Goal: Task Accomplishment & Management: Manage account settings

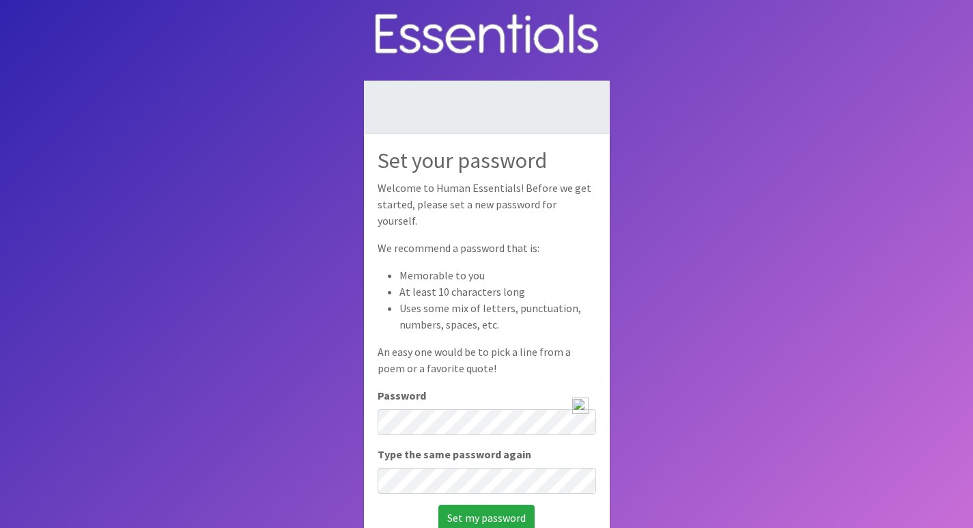
click at [378, 435] on nordpass-icon at bounding box center [378, 435] width 0 height 0
click at [514, 508] on input "Set my password" at bounding box center [486, 518] width 96 height 26
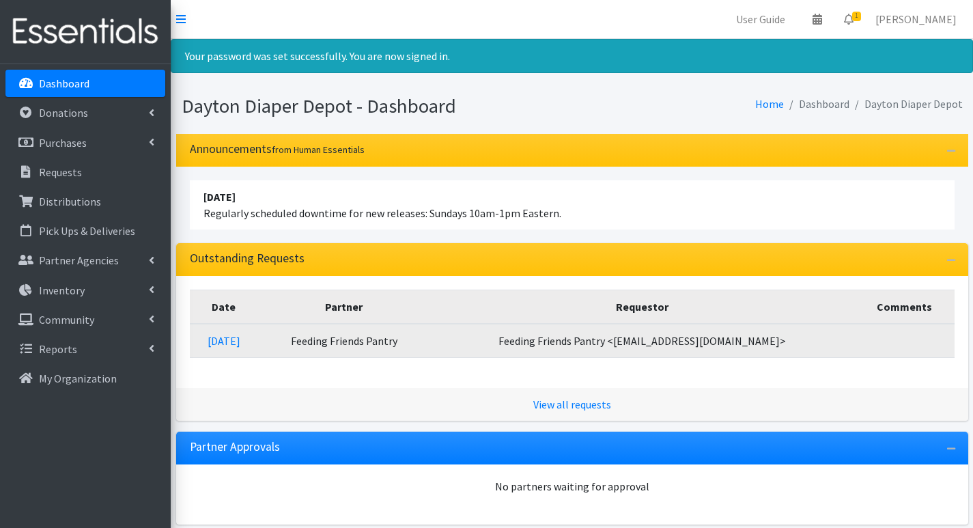
scroll to position [163, 0]
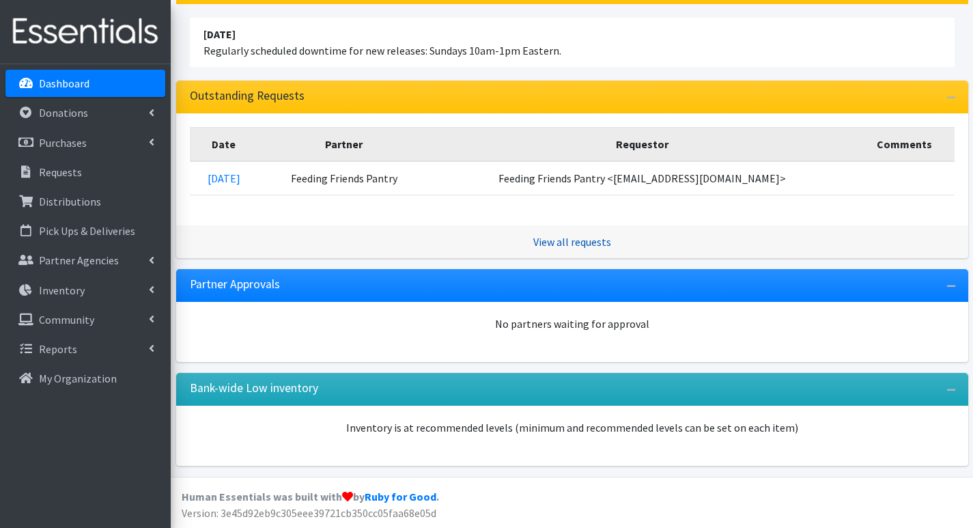
click at [574, 238] on link "View all requests" at bounding box center [572, 242] width 78 height 14
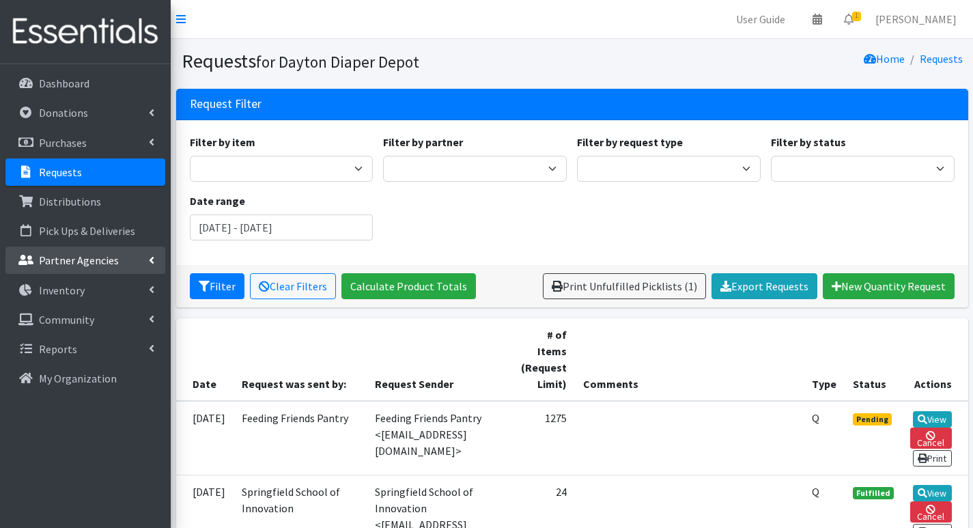
click at [85, 259] on p "Partner Agencies" at bounding box center [79, 260] width 80 height 14
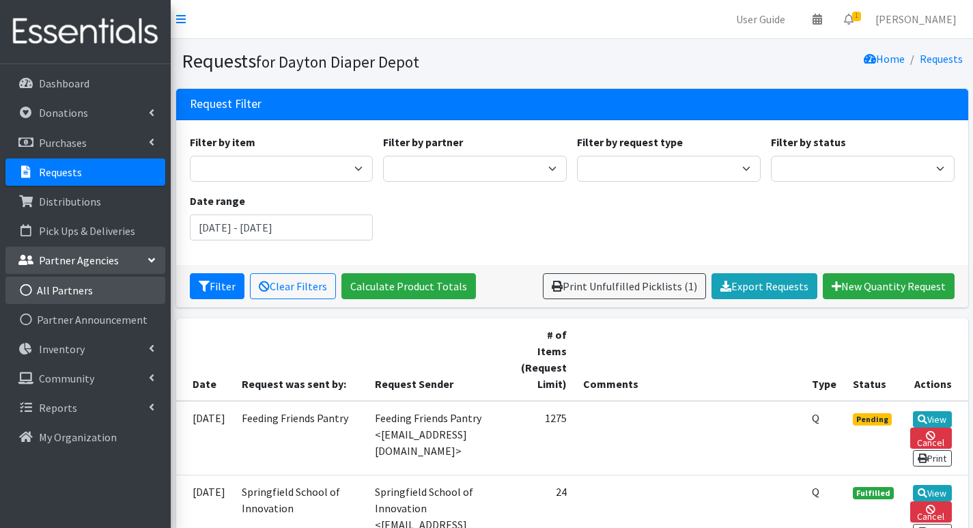
click at [81, 288] on link "All Partners" at bounding box center [85, 290] width 160 height 27
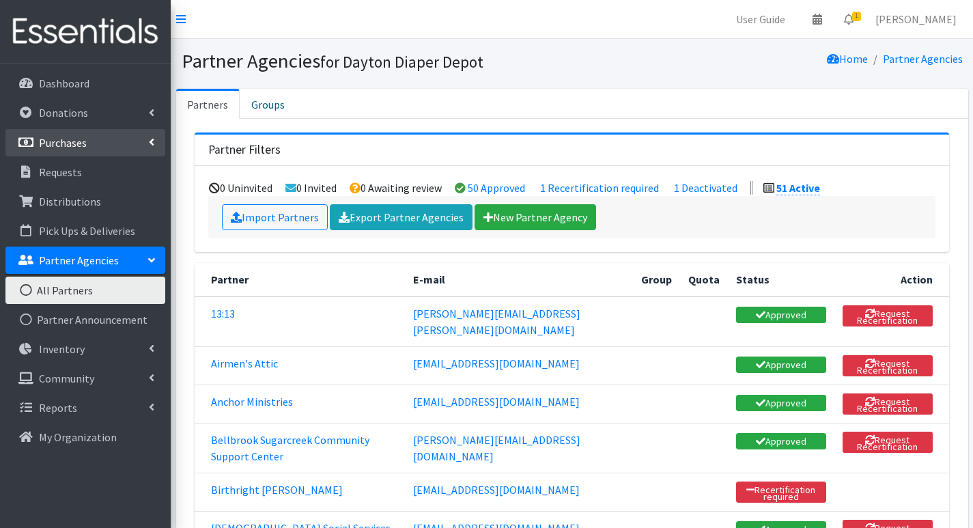
click at [76, 136] on p "Purchases" at bounding box center [63, 143] width 48 height 14
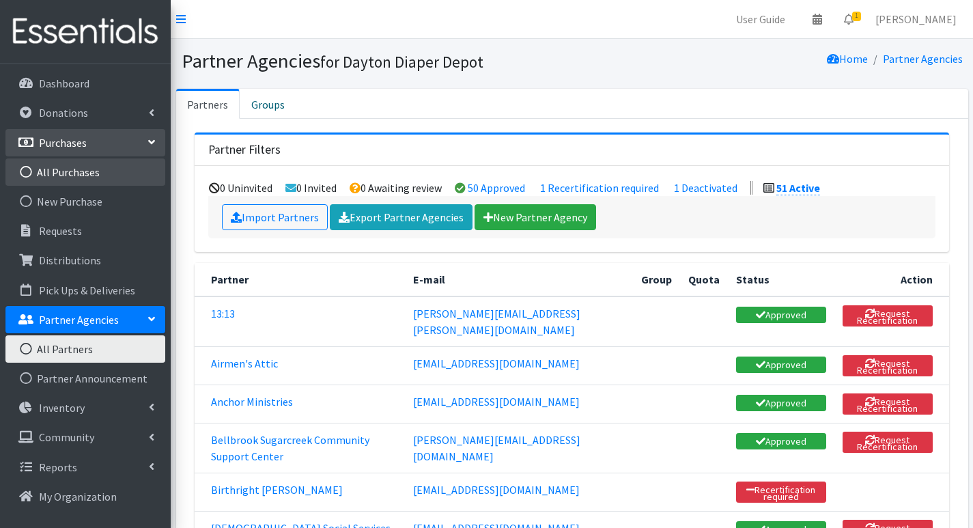
click at [73, 171] on link "All Purchases" at bounding box center [85, 171] width 160 height 27
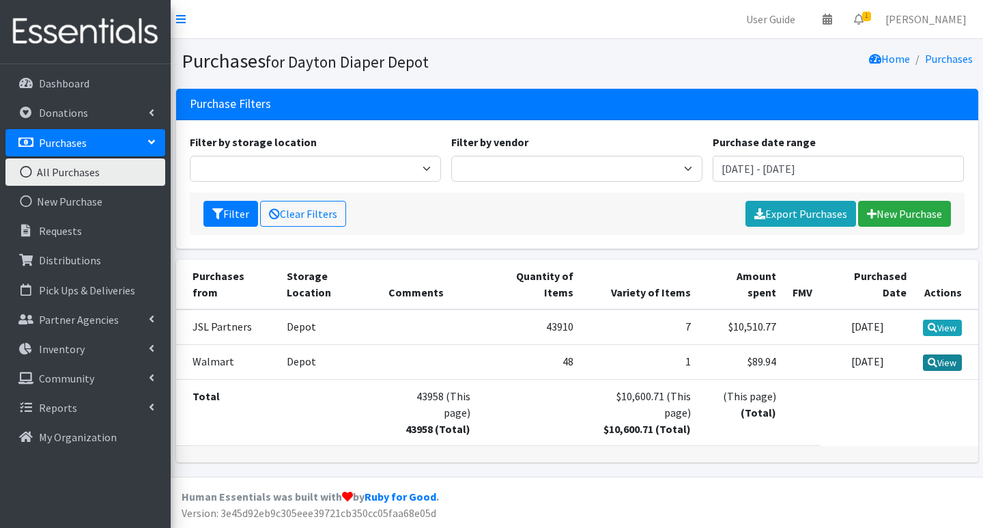
click at [945, 354] on link "View" at bounding box center [942, 362] width 39 height 16
click at [66, 289] on p "Pick Ups & Deliveries" at bounding box center [87, 290] width 96 height 14
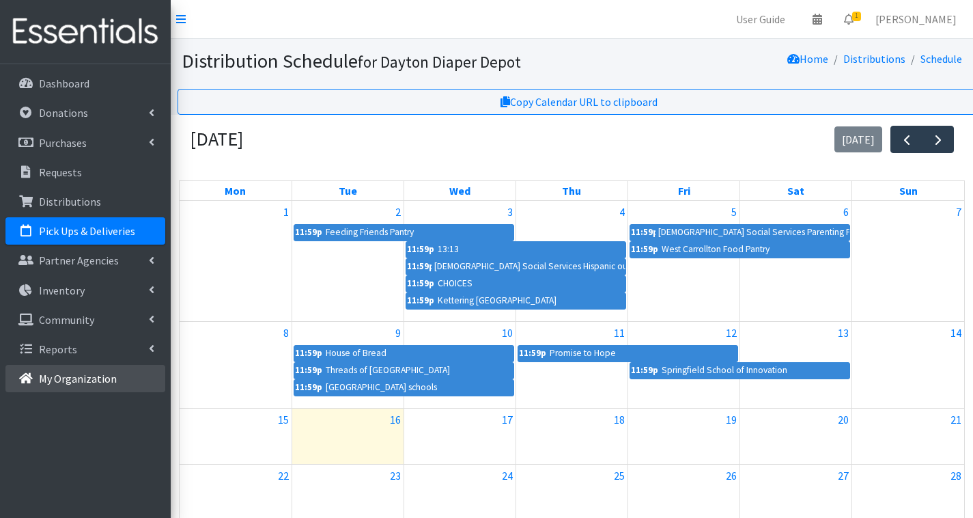
click at [76, 378] on p "My Organization" at bounding box center [78, 379] width 78 height 14
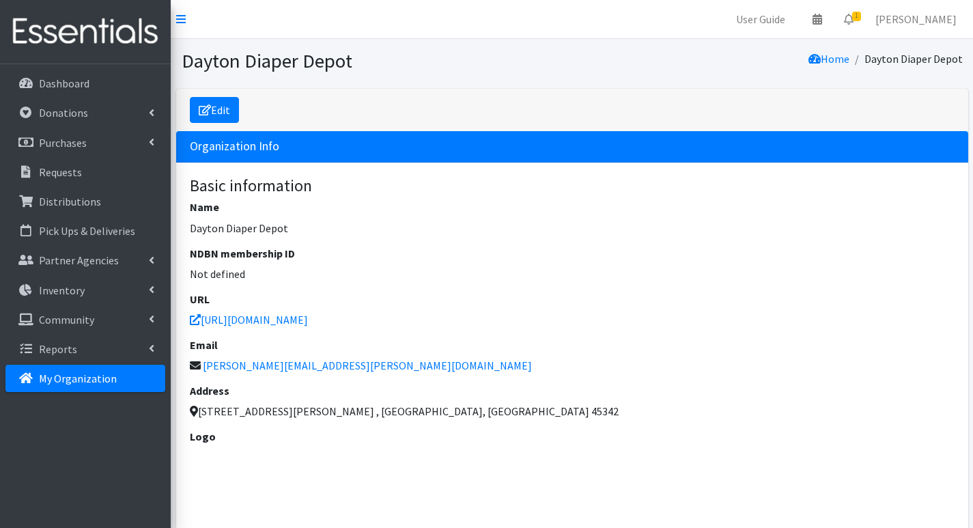
click at [217, 109] on link "Edit" at bounding box center [214, 110] width 49 height 26
click at [835, 57] on link "Home" at bounding box center [829, 59] width 41 height 14
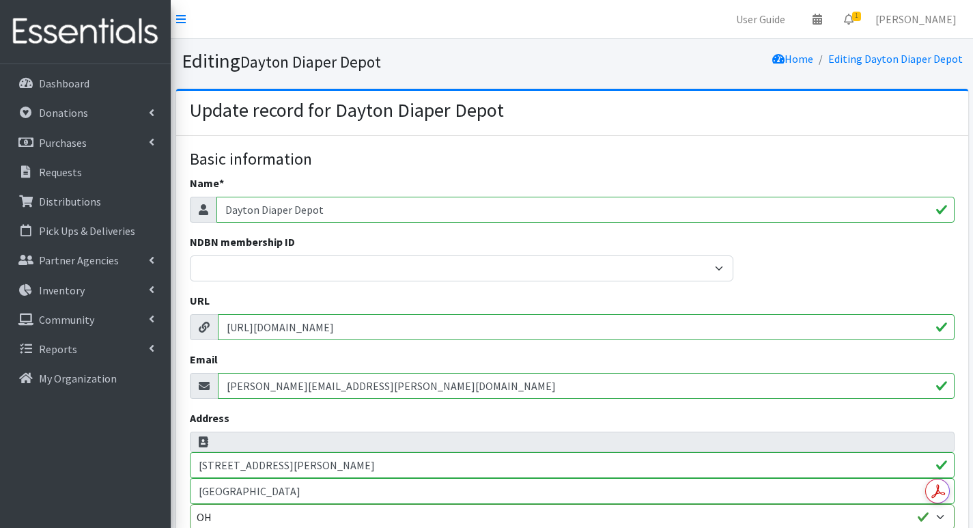
select select
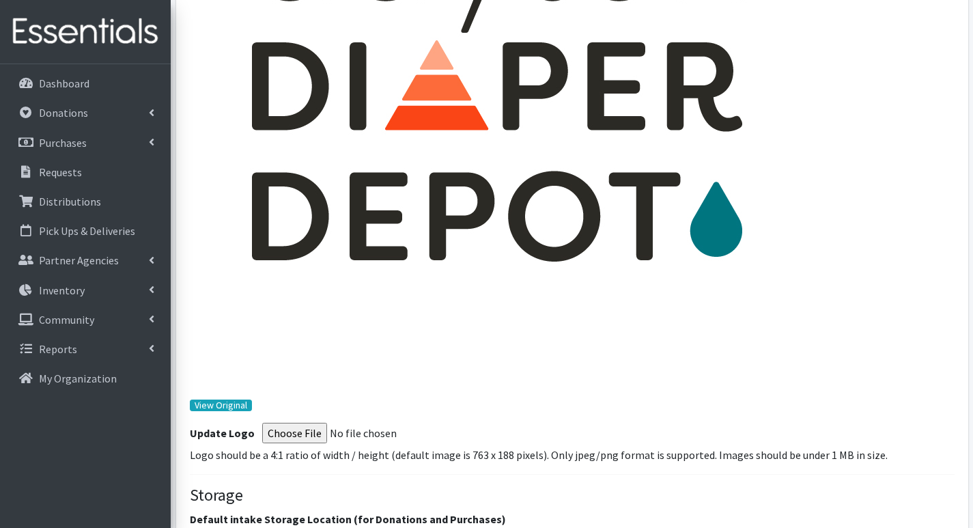
scroll to position [137, 0]
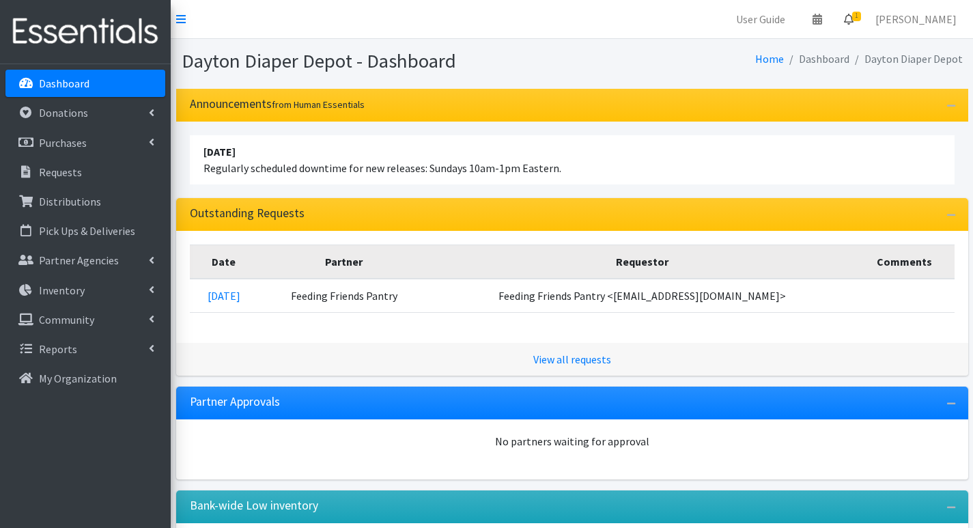
click at [854, 15] on span "1" at bounding box center [856, 17] width 9 height 10
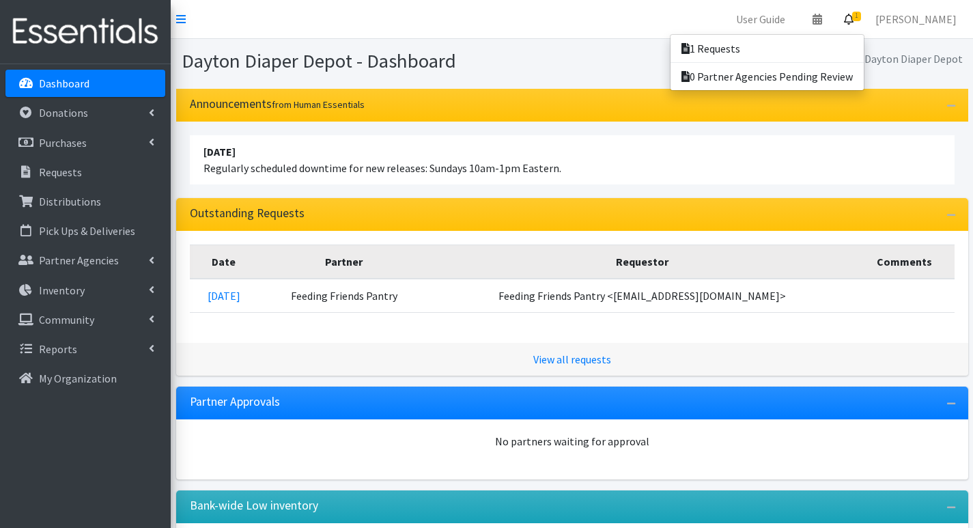
click at [854, 15] on span "1" at bounding box center [856, 17] width 9 height 10
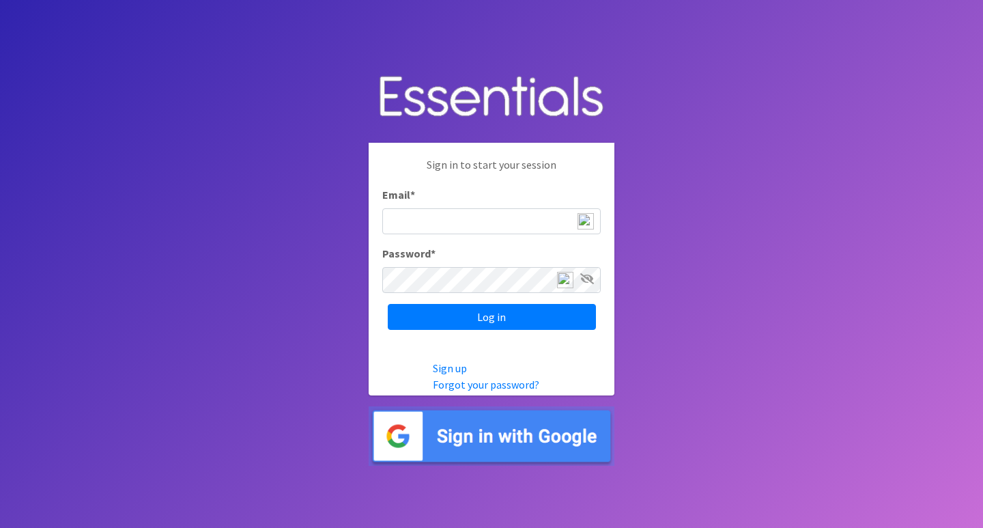
click at [481, 224] on input "Email *" at bounding box center [491, 221] width 219 height 26
click at [382, 293] on nordpass-icon at bounding box center [382, 293] width 0 height 0
click at [0, 527] on nordpass-autofill-portal at bounding box center [0, 528] width 0 height 0
type input "Mary Lou Zwiesler"
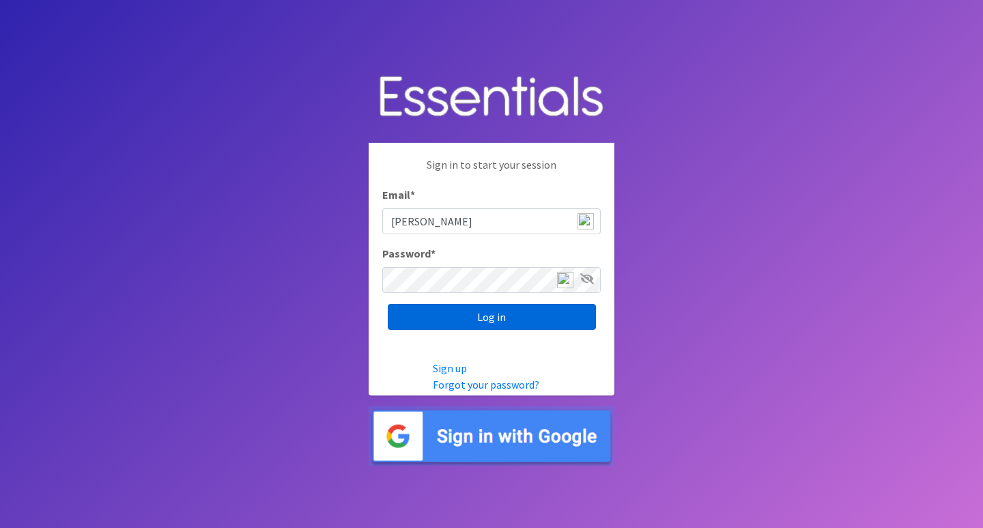
click at [540, 316] on input "Log in" at bounding box center [492, 317] width 208 height 26
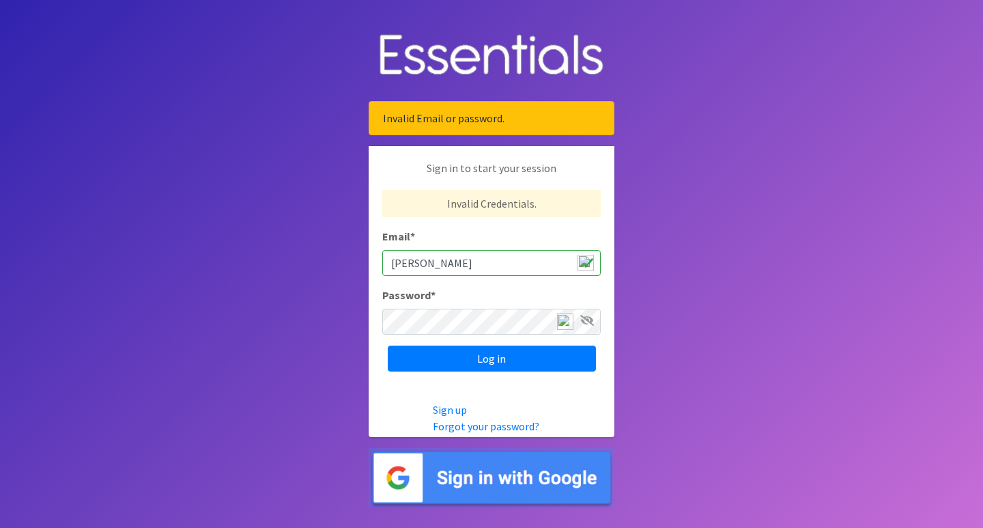
drag, startPoint x: 474, startPoint y: 263, endPoint x: 379, endPoint y: 269, distance: 95.1
click at [379, 269] on div "Sign in to start your session Invalid Credentials. Email * Mary Lou Zwiesler Pa…" at bounding box center [492, 265] width 246 height 239
type input "mlzwiesler@gmail.com"
click at [382, 335] on nordpass-icon at bounding box center [382, 335] width 0 height 0
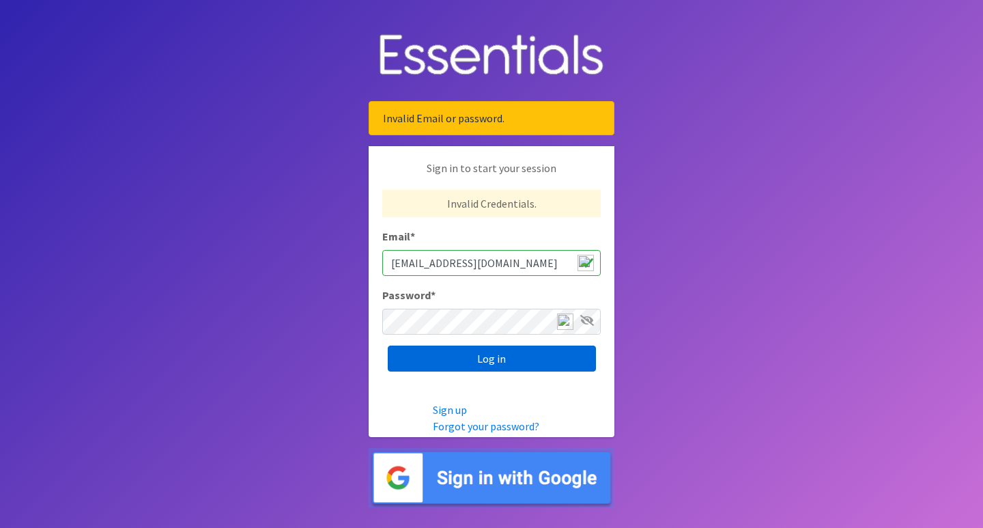
click at [507, 352] on input "Log in" at bounding box center [492, 359] width 208 height 26
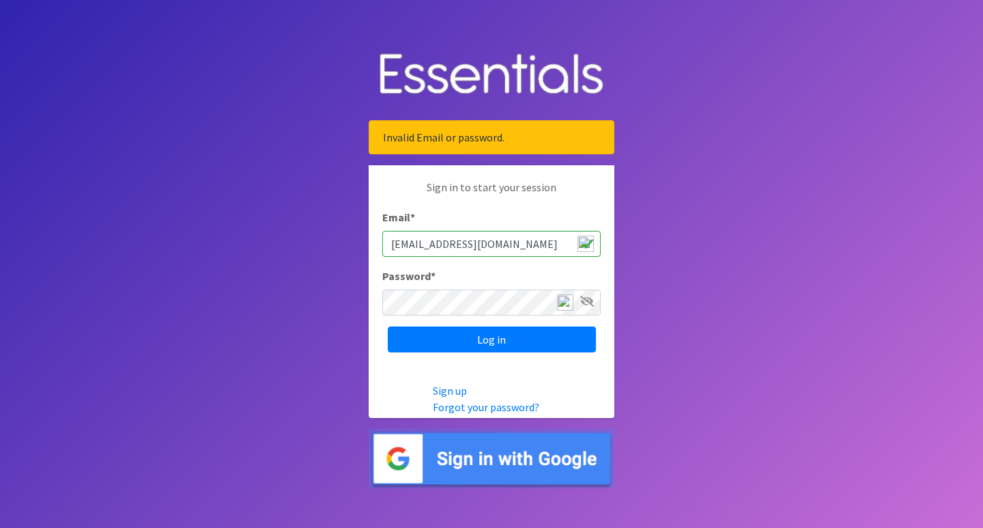
click at [0, 527] on nordpass-portal at bounding box center [0, 528] width 0 height 0
click at [547, 336] on input "Log in" at bounding box center [492, 339] width 208 height 26
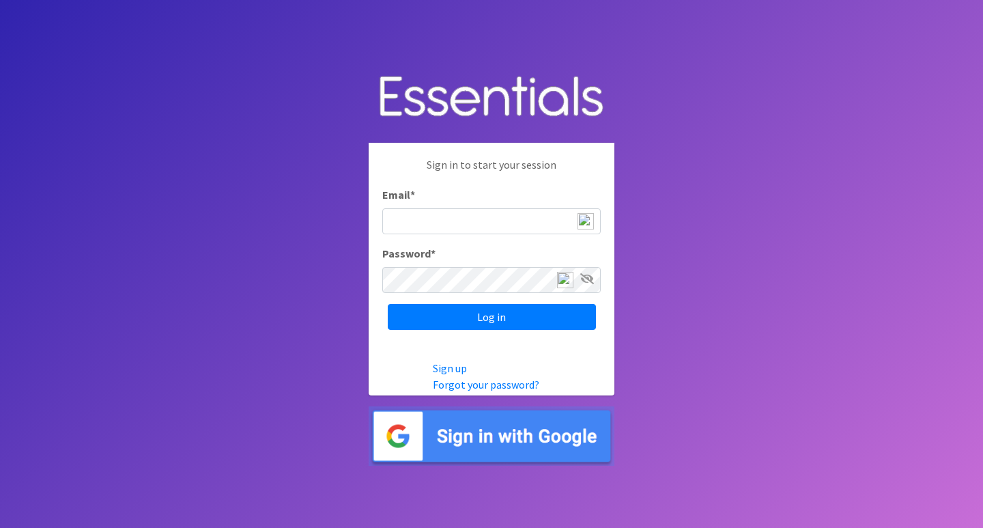
click at [549, 223] on input "Email *" at bounding box center [491, 221] width 219 height 26
type input "[EMAIL_ADDRESS][DOMAIN_NAME]"
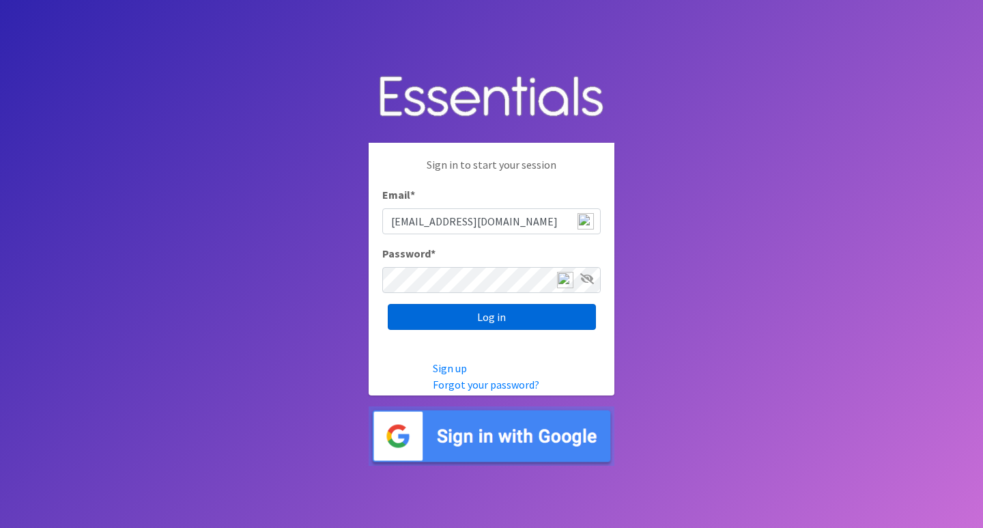
click at [531, 313] on input "Log in" at bounding box center [492, 317] width 208 height 26
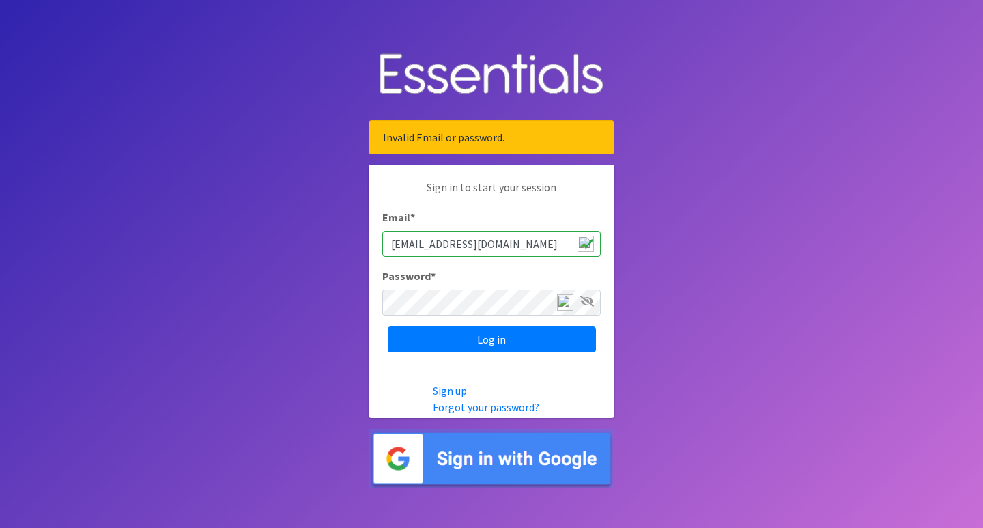
click at [0, 527] on nordpass-portal at bounding box center [0, 528] width 0 height 0
click at [382, 316] on nordpass-icon at bounding box center [382, 316] width 0 height 0
click at [0, 527] on nordpass-autofill-portal at bounding box center [0, 528] width 0 height 0
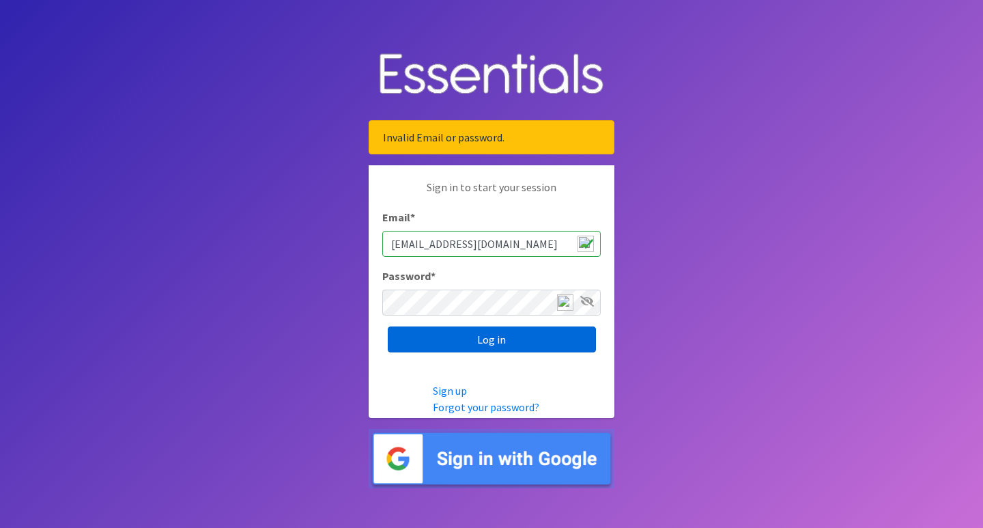
click at [550, 341] on input "Log in" at bounding box center [492, 339] width 208 height 26
click at [586, 301] on icon at bounding box center [588, 301] width 14 height 11
click at [517, 337] on input "Log in" at bounding box center [492, 339] width 208 height 26
click at [497, 405] on link "Forgot your password?" at bounding box center [486, 407] width 107 height 14
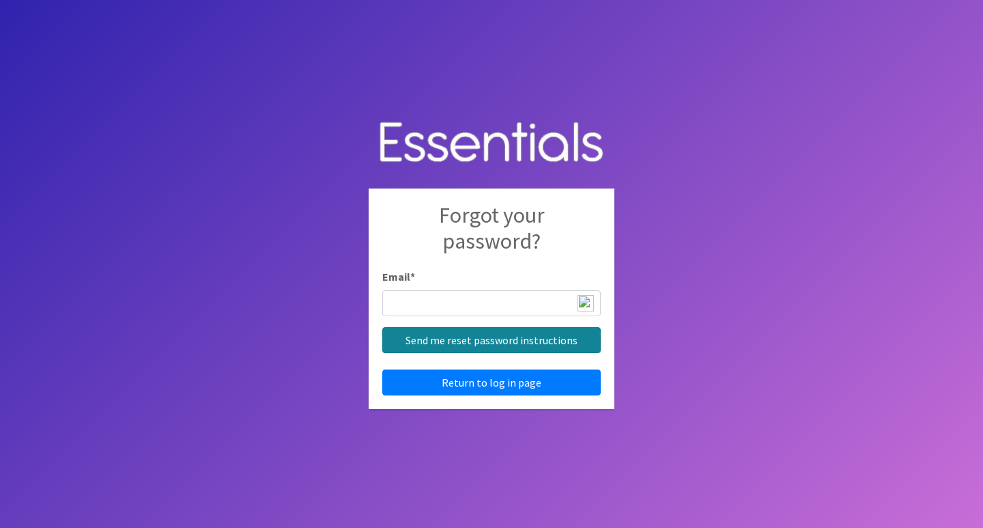
click at [518, 335] on input "Send me reset password instructions" at bounding box center [491, 340] width 219 height 26
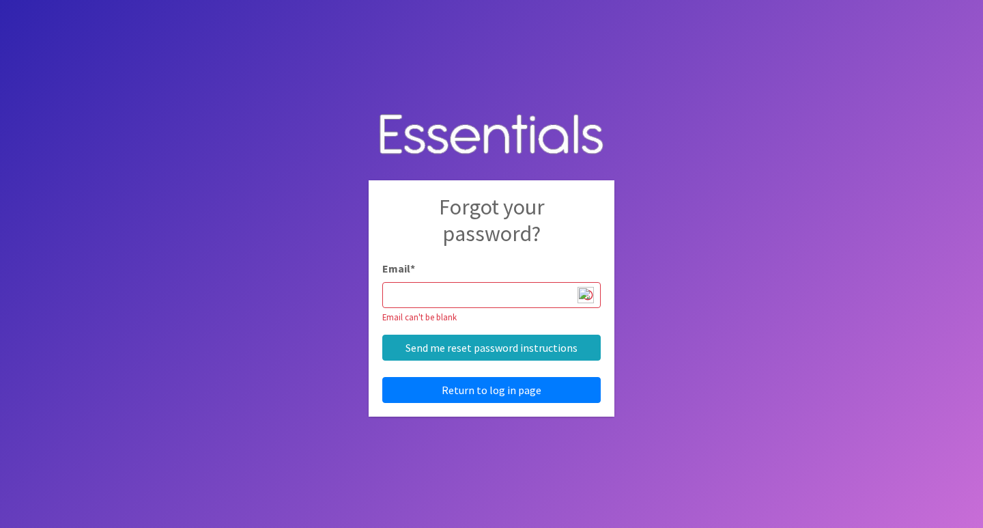
click at [477, 298] on input "Email *" at bounding box center [491, 295] width 219 height 26
click at [496, 292] on input "Email *" at bounding box center [491, 295] width 219 height 26
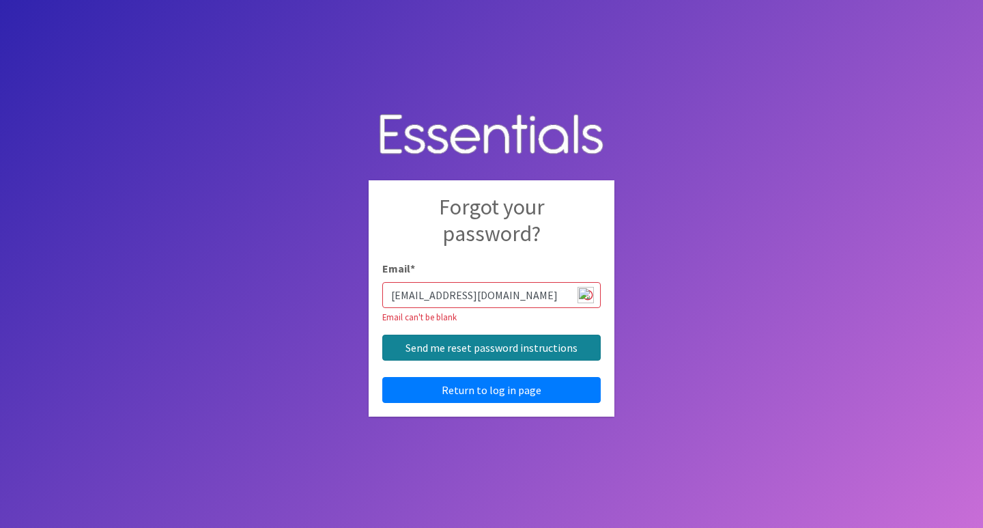
type input "[EMAIL_ADDRESS][DOMAIN_NAME]"
click at [514, 350] on input "Send me reset password instructions" at bounding box center [491, 348] width 219 height 26
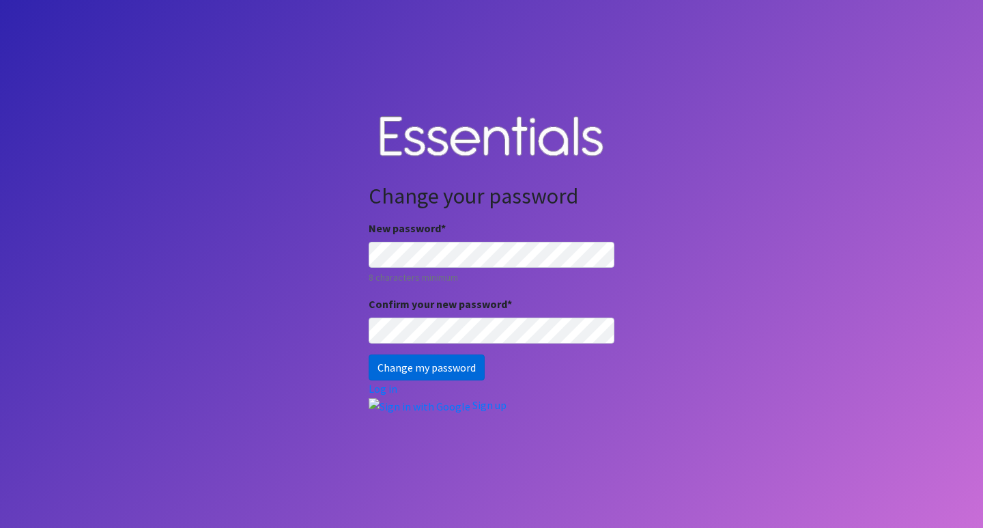
click at [458, 361] on input "Change my password" at bounding box center [427, 367] width 116 height 26
